Goal: Information Seeking & Learning: Learn about a topic

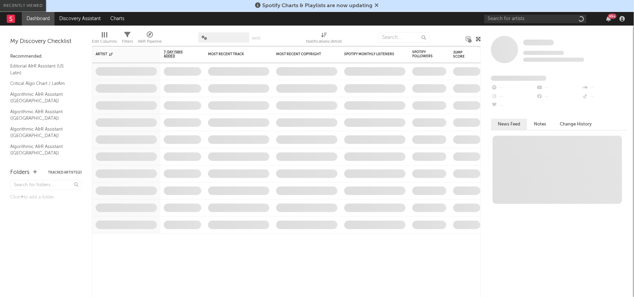
click at [515, 20] on input "text" at bounding box center [535, 19] width 102 height 9
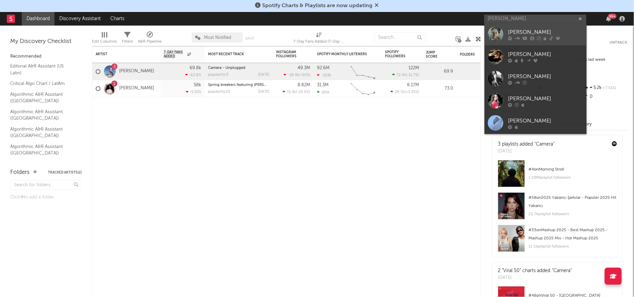
type input "[PERSON_NAME]"
click at [508, 31] on div "[PERSON_NAME]" at bounding box center [545, 32] width 75 height 8
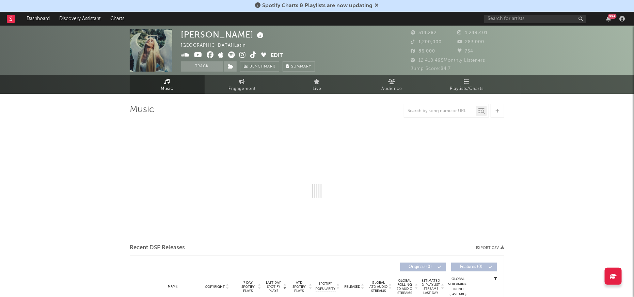
select select "6m"
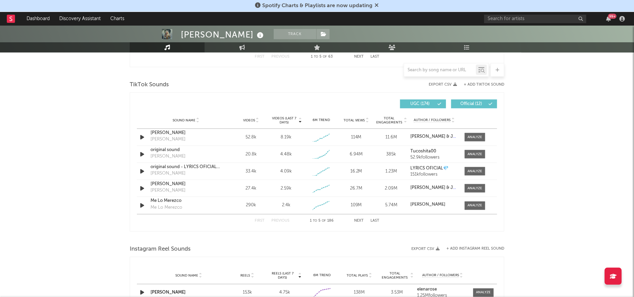
scroll to position [445, 0]
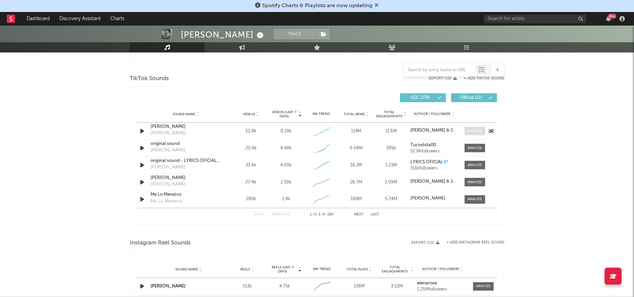
click at [475, 134] on span at bounding box center [475, 131] width 20 height 9
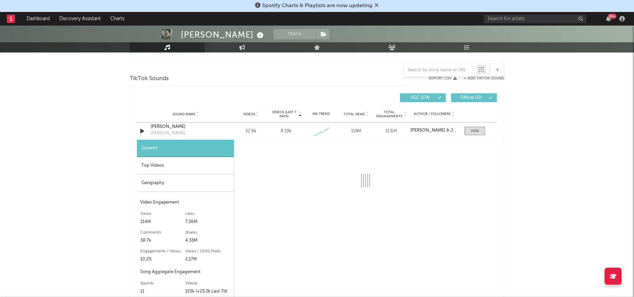
select select "1w"
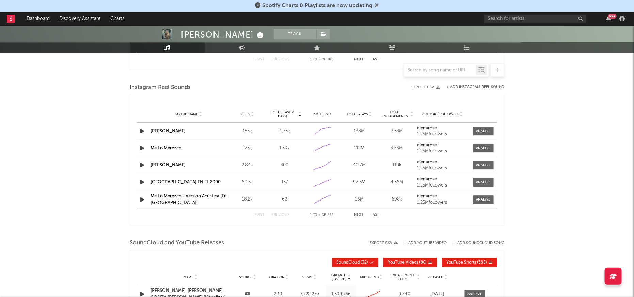
scroll to position [752, 0]
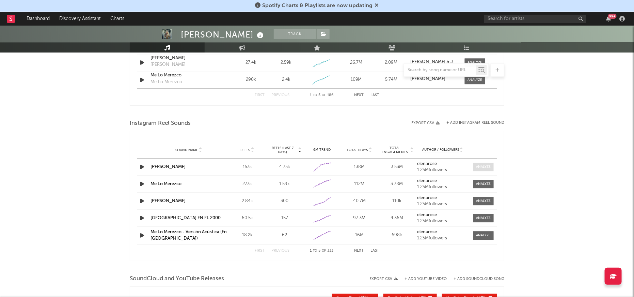
click at [481, 165] on div at bounding box center [483, 166] width 15 height 5
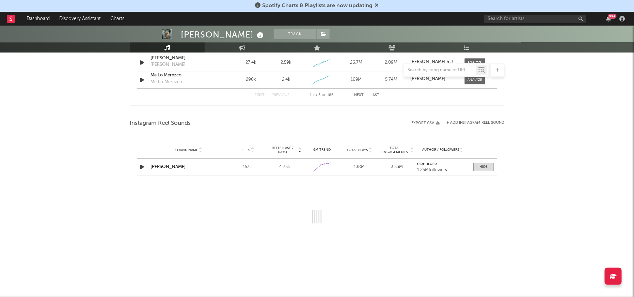
select select "1w"
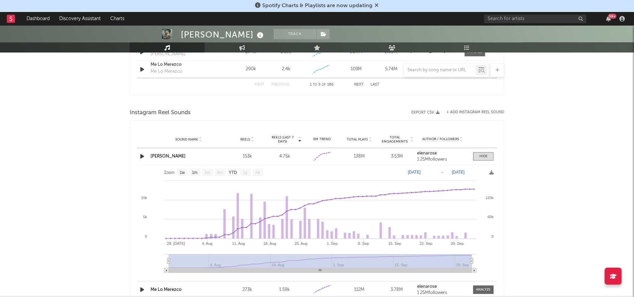
scroll to position [764, 0]
